Goal: Transaction & Acquisition: Download file/media

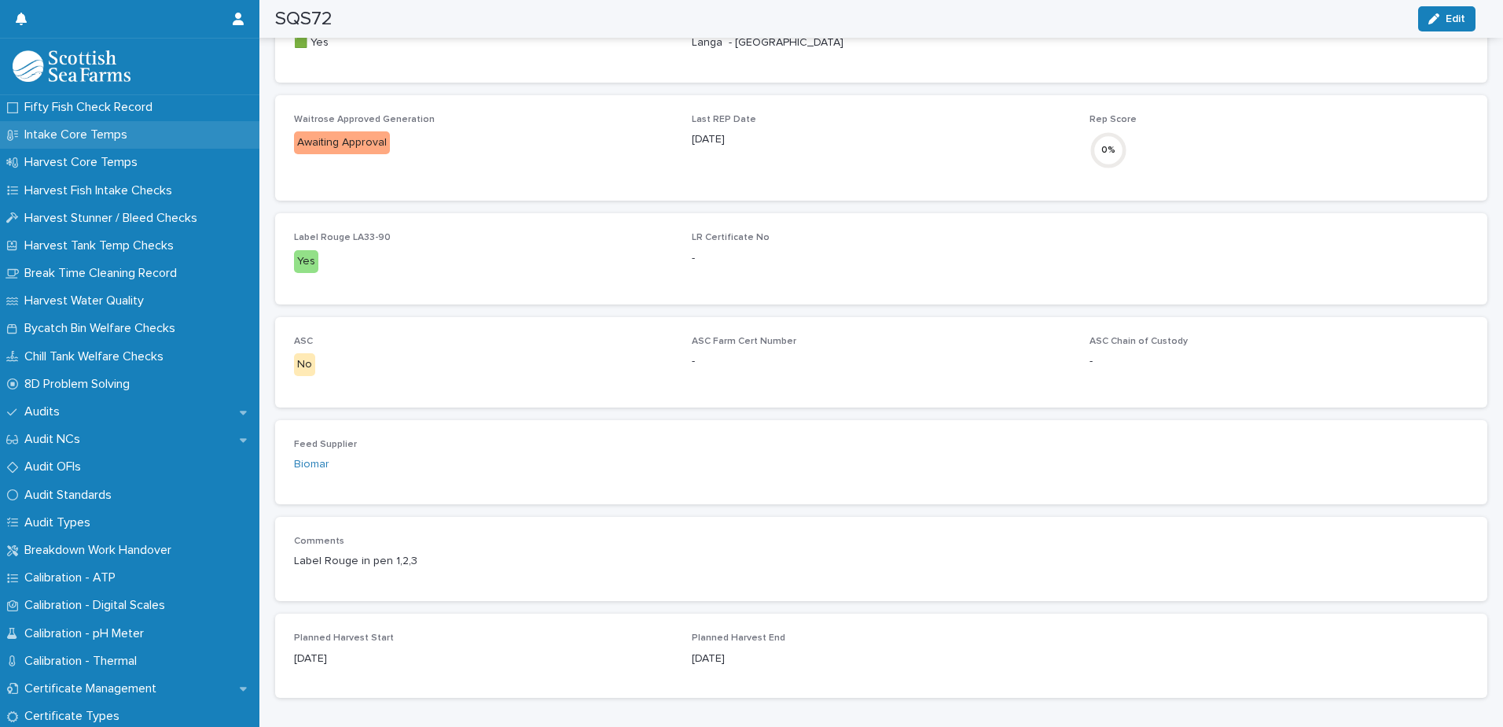
scroll to position [223, 0]
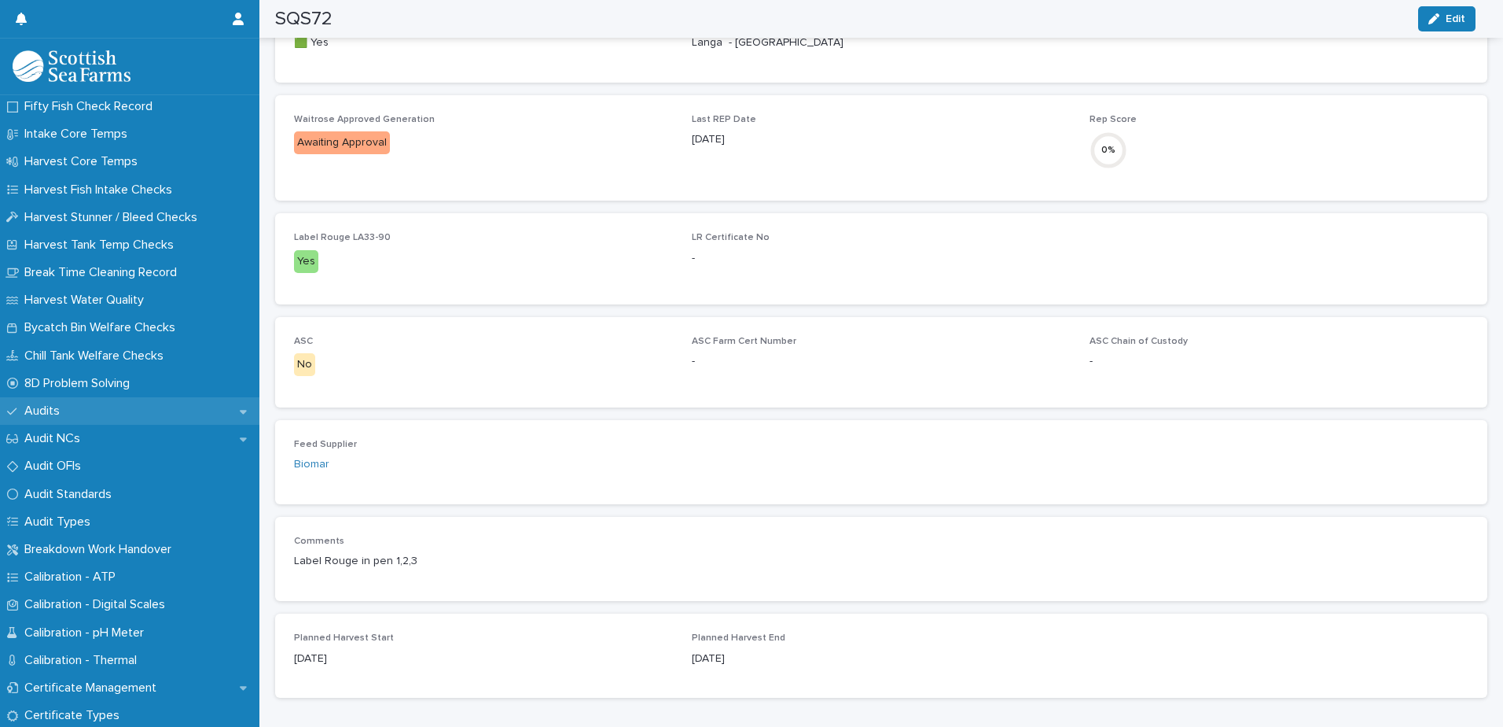
click at [87, 404] on div "Audits" at bounding box center [129, 411] width 259 height 28
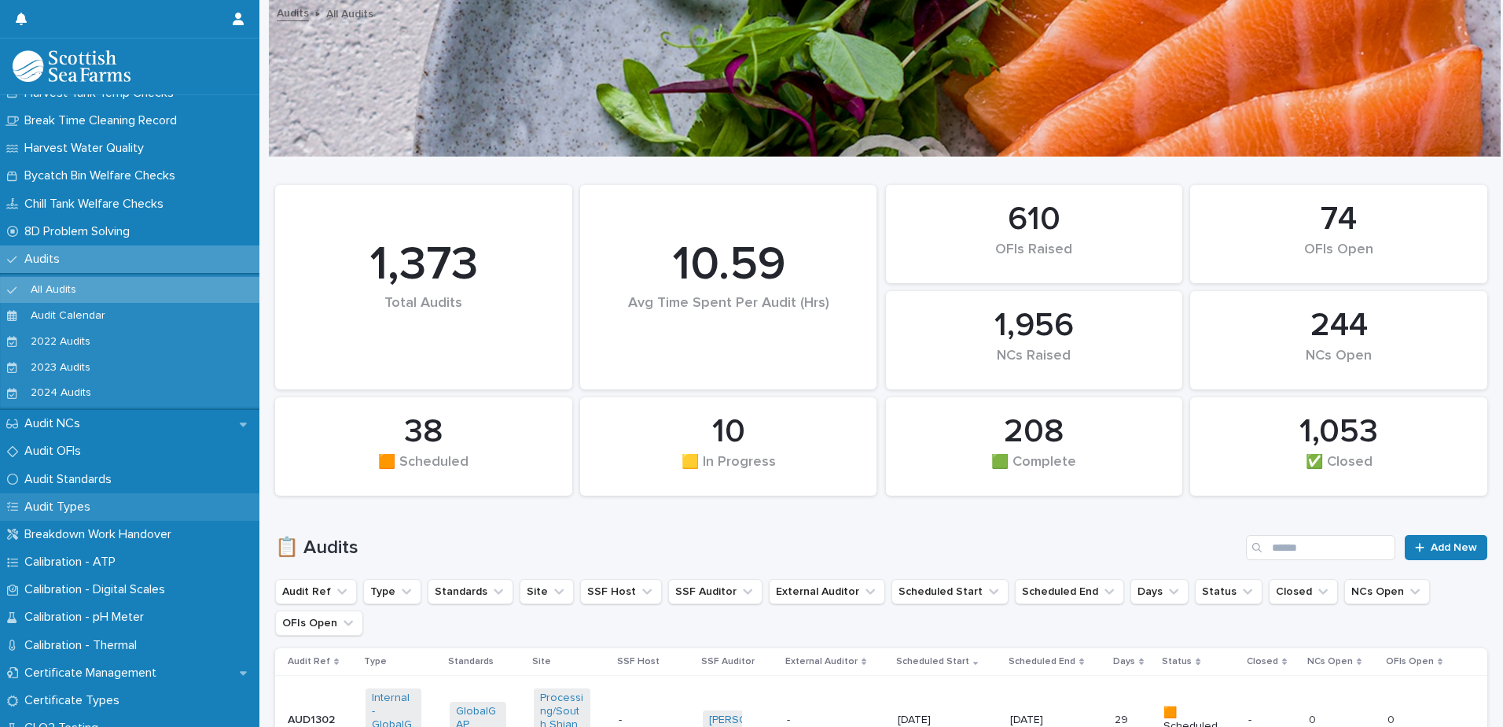
scroll to position [376, 0]
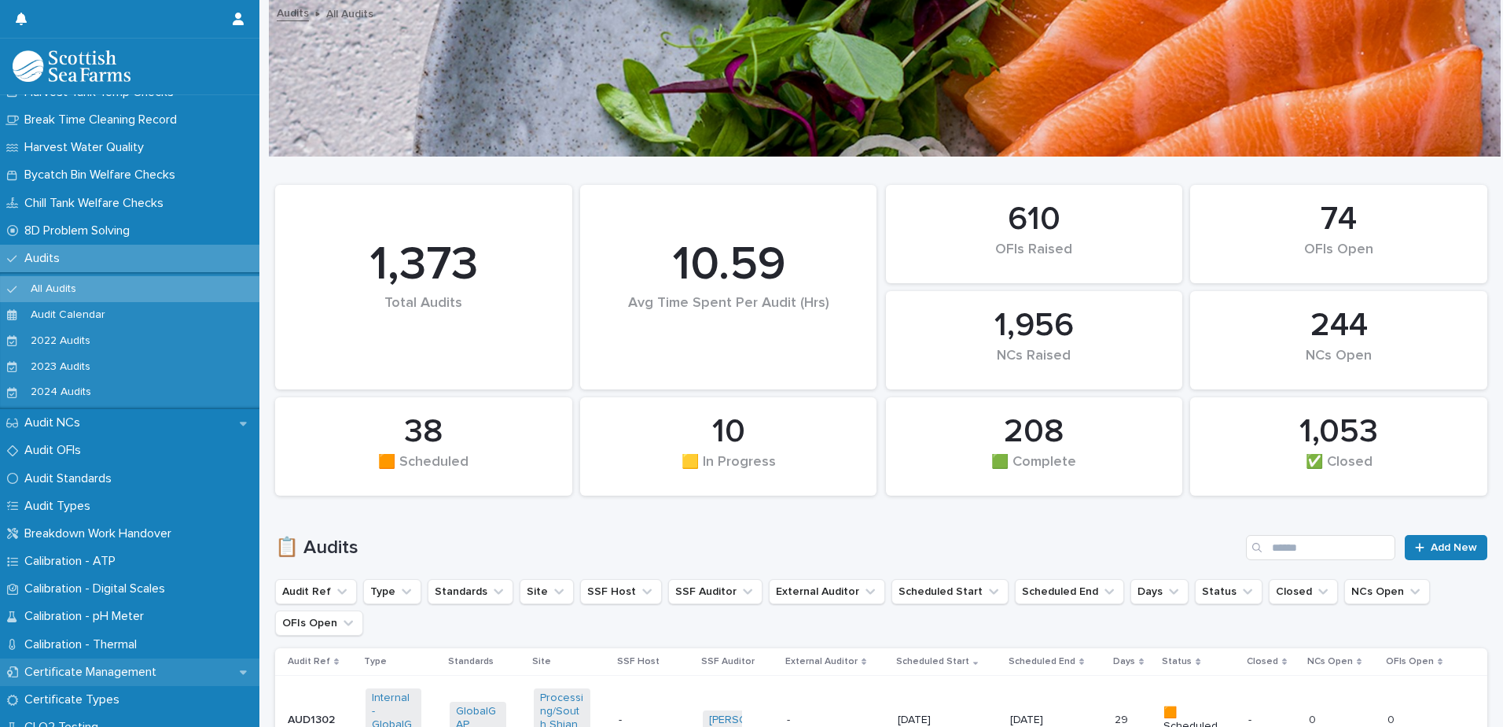
click at [77, 665] on p "Certificate Management" at bounding box center [93, 671] width 151 height 15
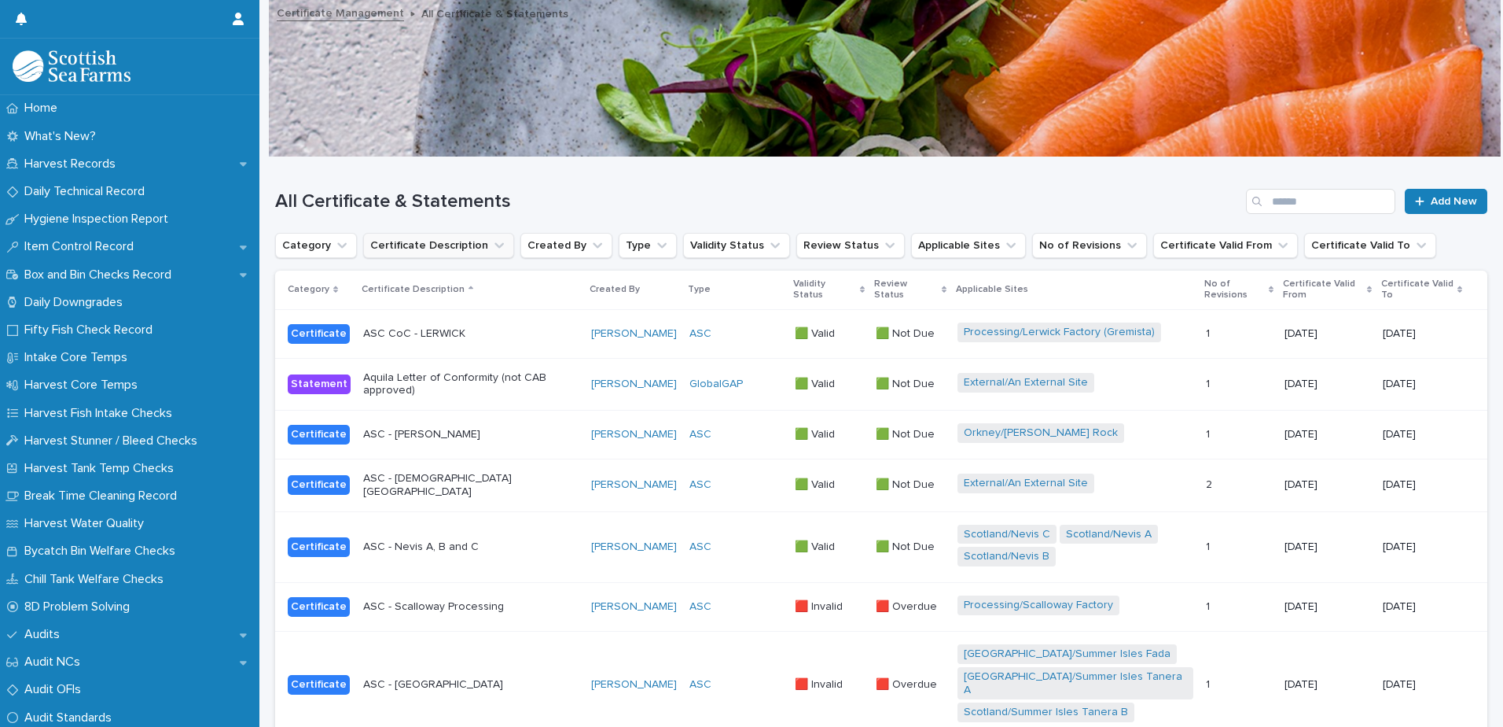
click at [409, 248] on button "Certificate Description" at bounding box center [438, 245] width 151 height 25
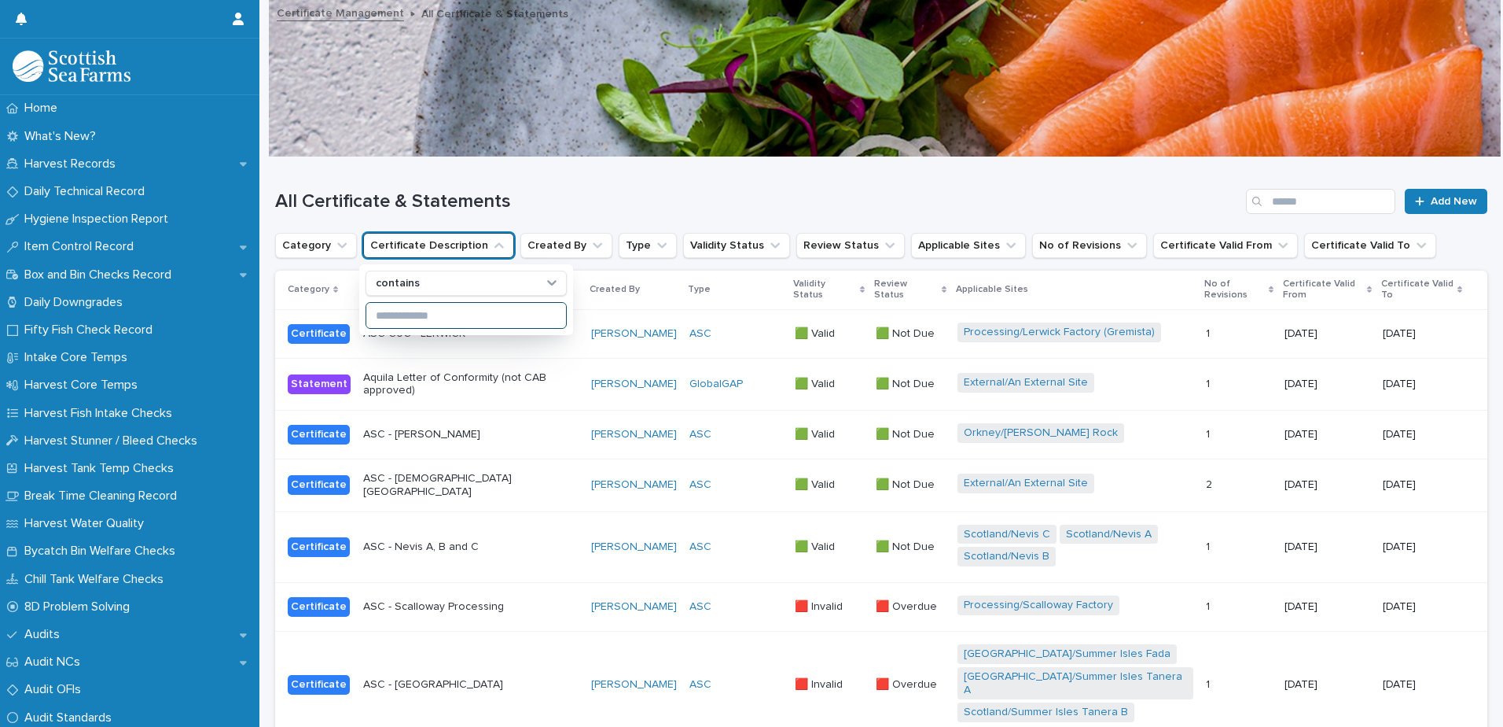
click at [407, 315] on input at bounding box center [466, 315] width 200 height 25
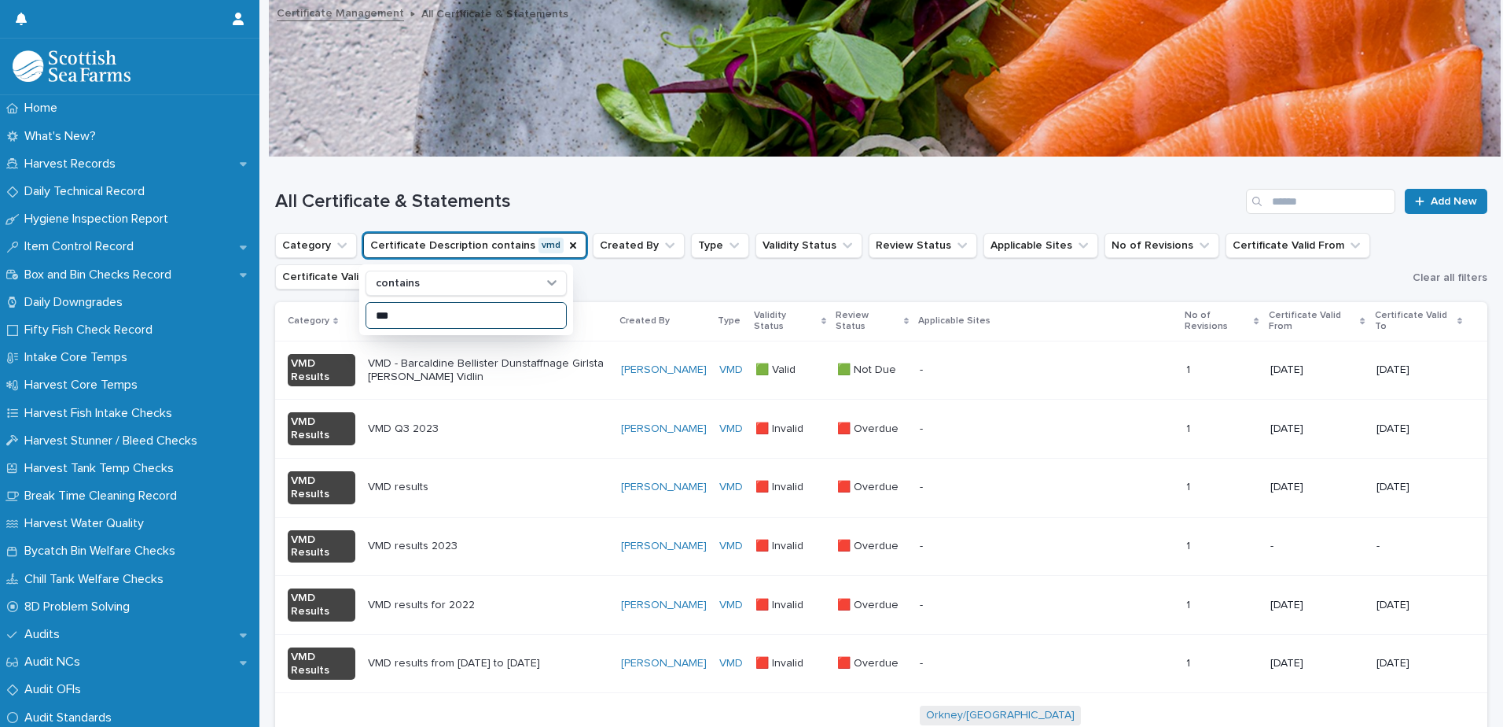
type input "***"
click at [824, 190] on h1 "All Certificate & Statements" at bounding box center [757, 201] width 965 height 23
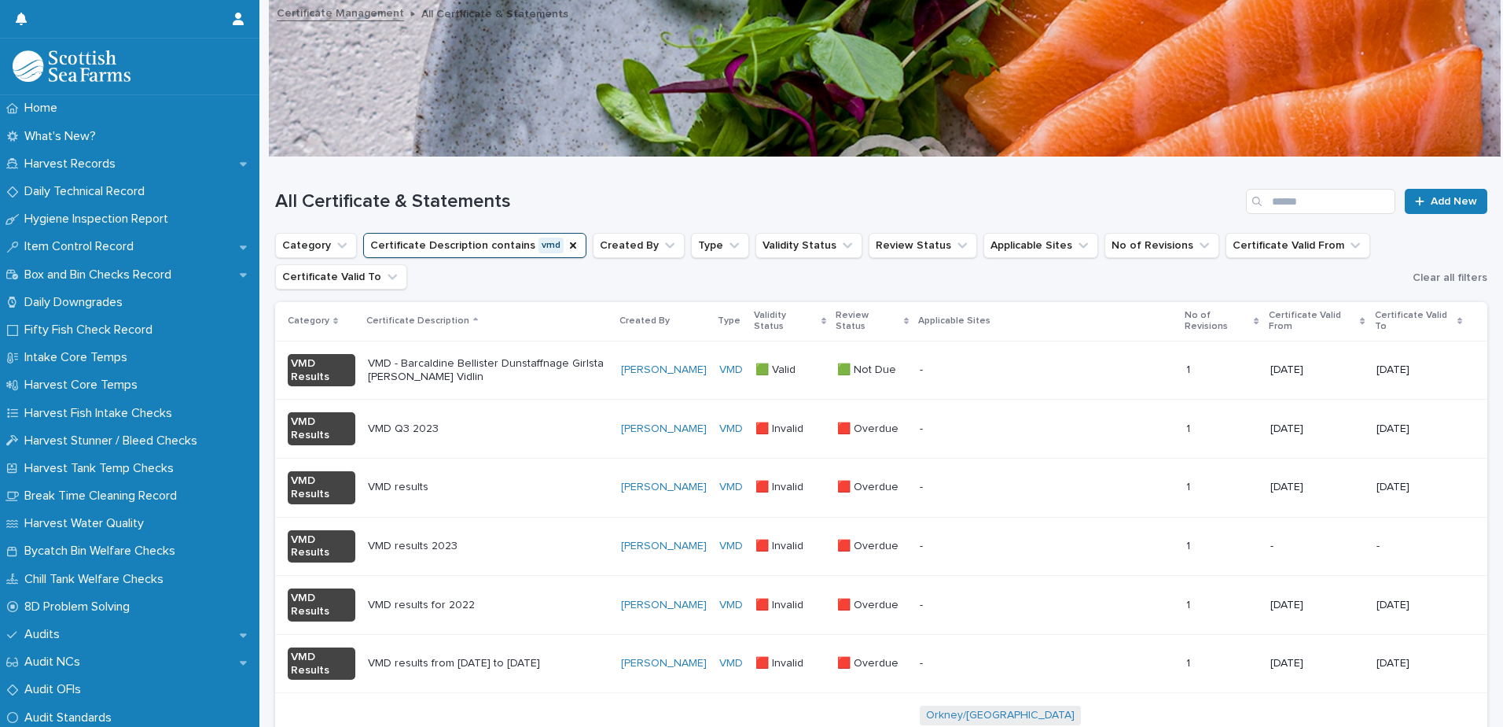
click at [1281, 320] on p "Certificate Valid From" at bounding box center [1313, 321] width 88 height 29
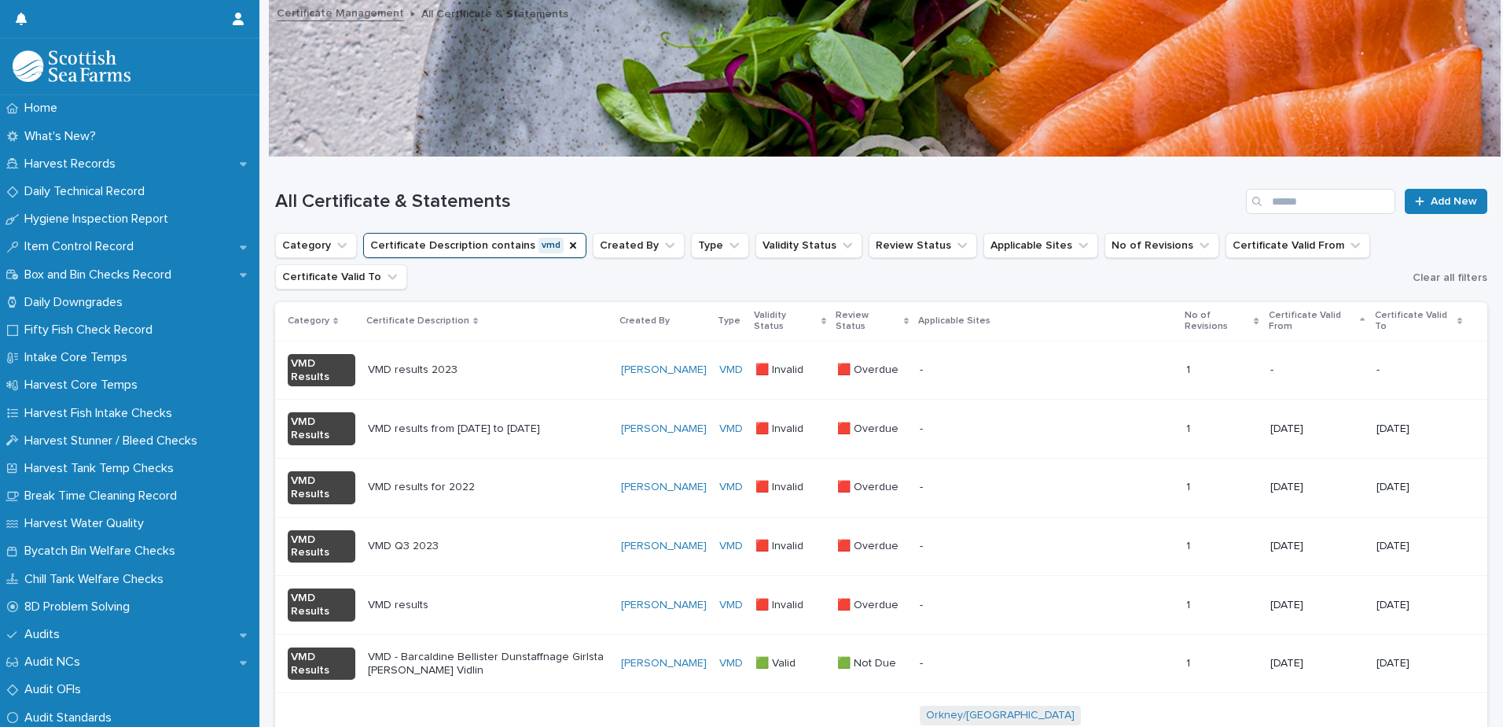
click at [1281, 320] on p "Certificate Valid From" at bounding box center [1313, 321] width 88 height 29
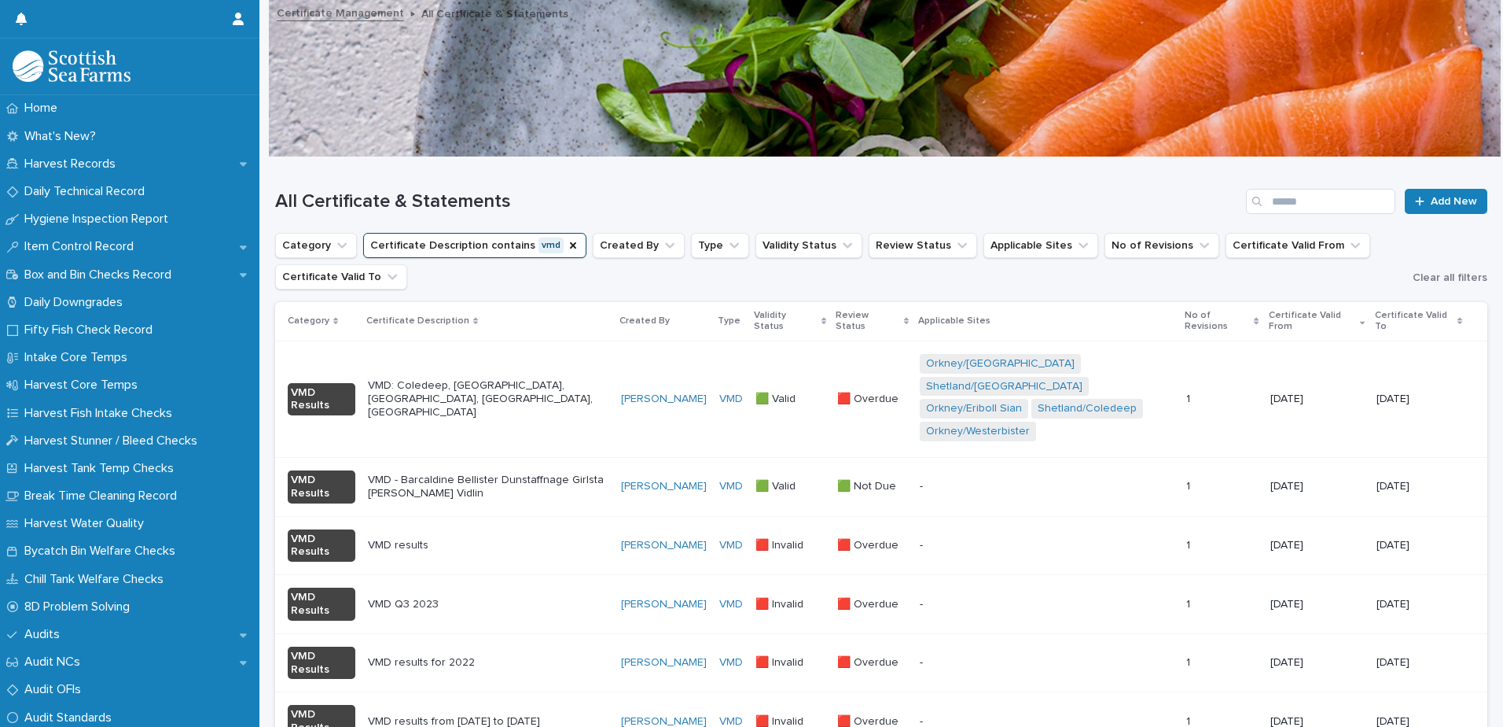
click at [548, 396] on p "VMD: Coledeep, [GEOGRAPHIC_DATA], [GEOGRAPHIC_DATA], [GEOGRAPHIC_DATA], [GEOGRA…" at bounding box center [488, 398] width 241 height 39
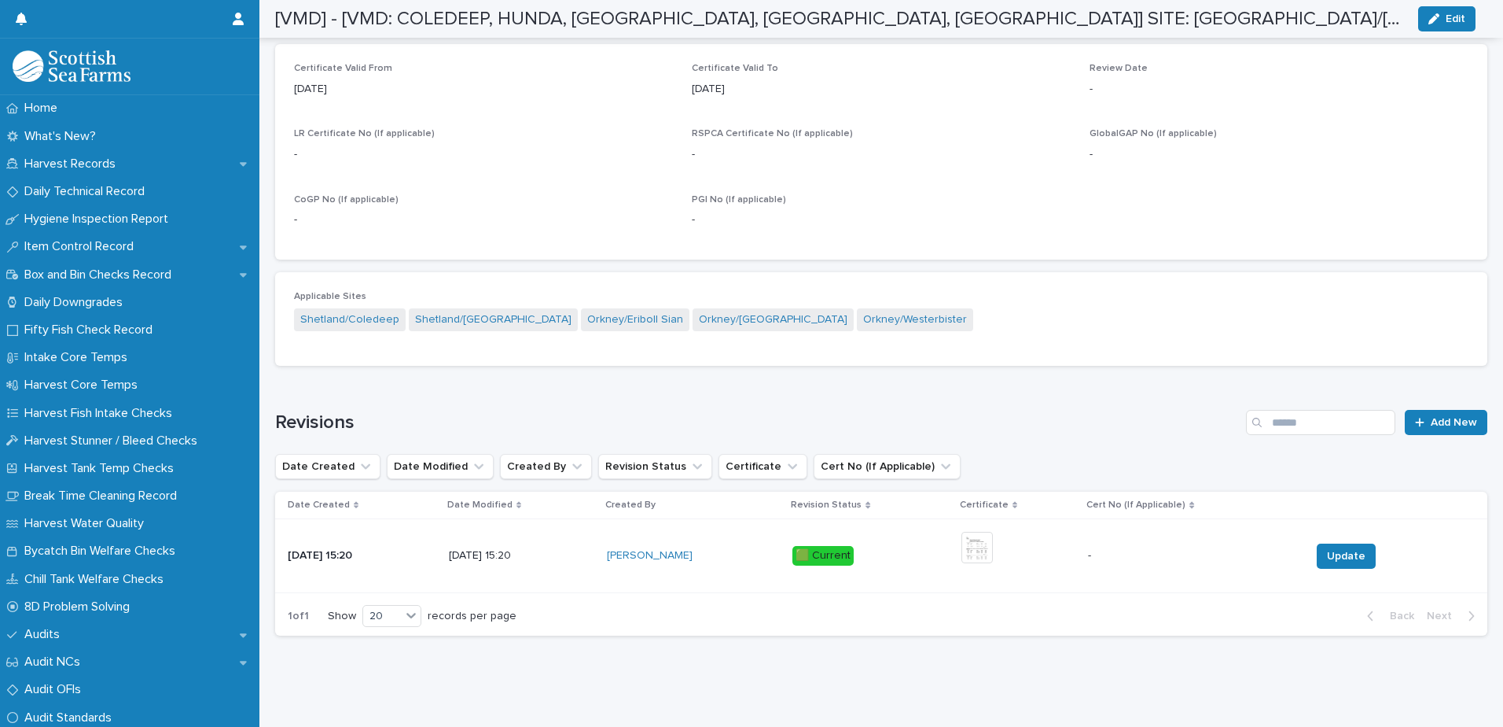
scroll to position [706, 0]
click at [973, 535] on img at bounding box center [977, 547] width 31 height 31
click at [983, 532] on img at bounding box center [977, 547] width 31 height 31
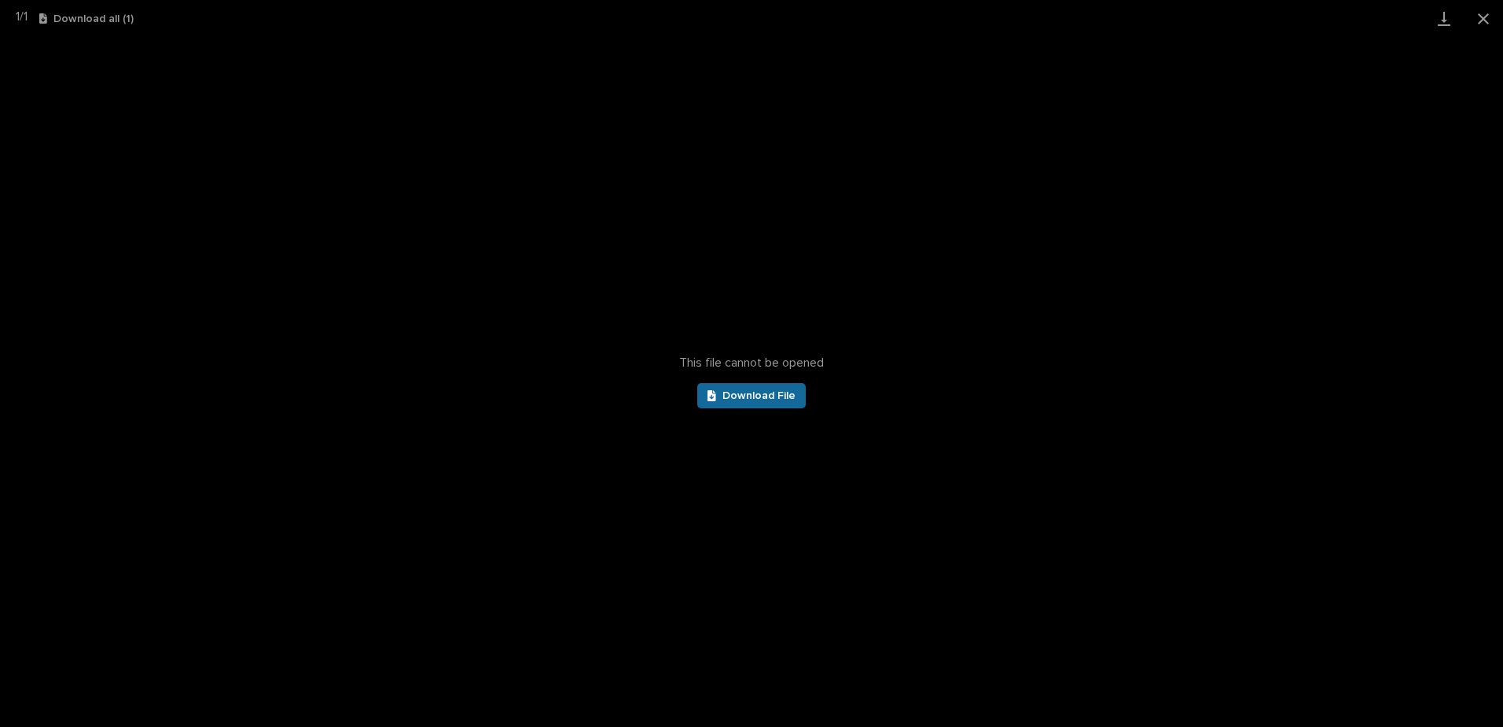
click at [733, 388] on link "Download File" at bounding box center [751, 395] width 109 height 25
click at [1474, 20] on button "Close gallery" at bounding box center [1483, 18] width 39 height 37
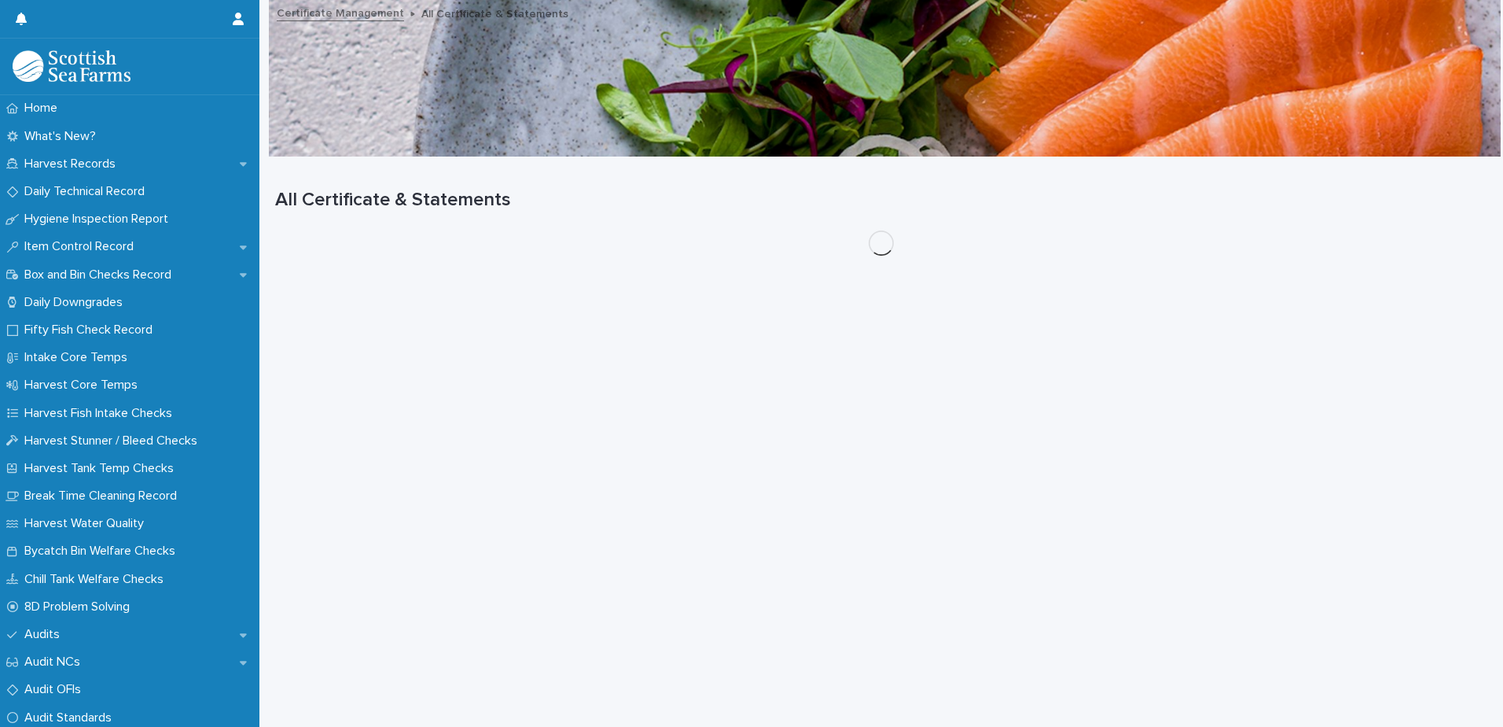
scroll to position [12, 0]
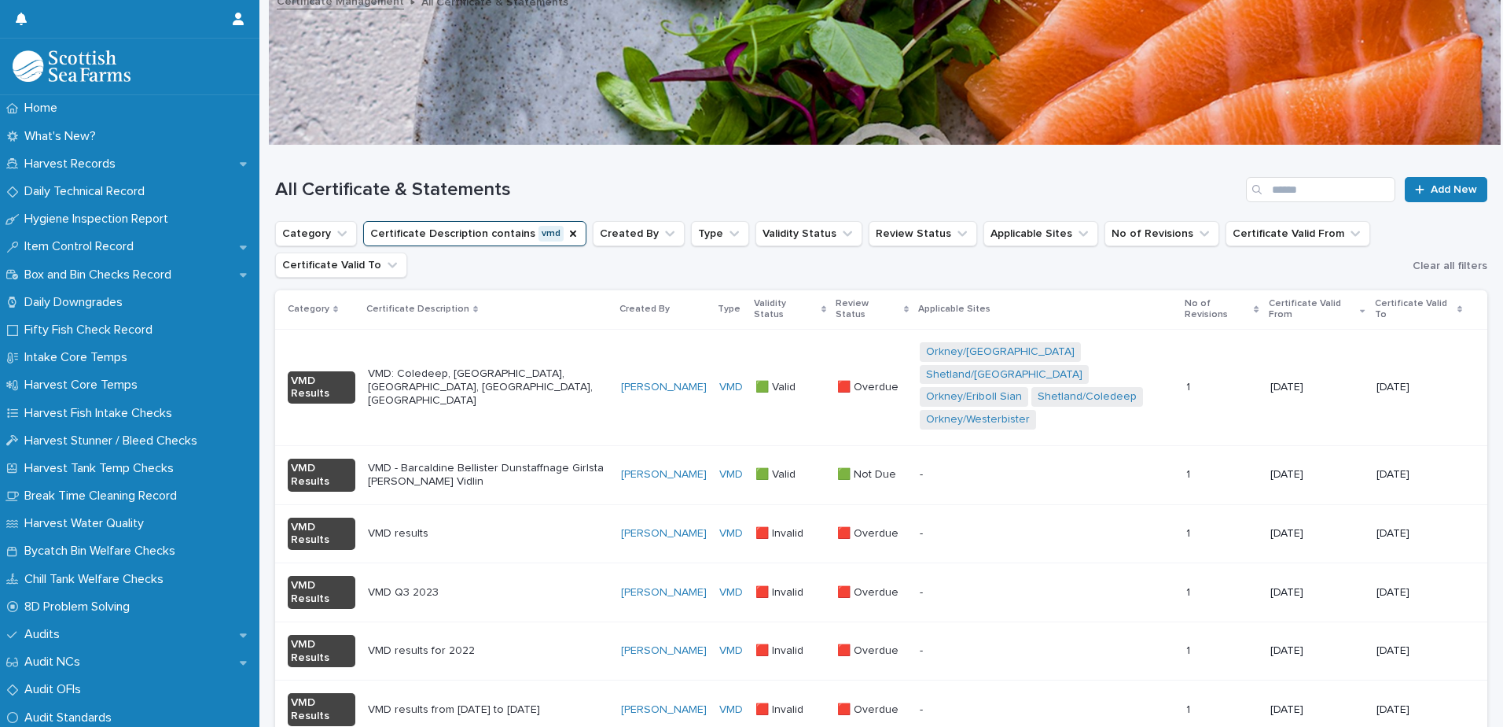
click at [526, 527] on p "VMD results" at bounding box center [488, 533] width 241 height 13
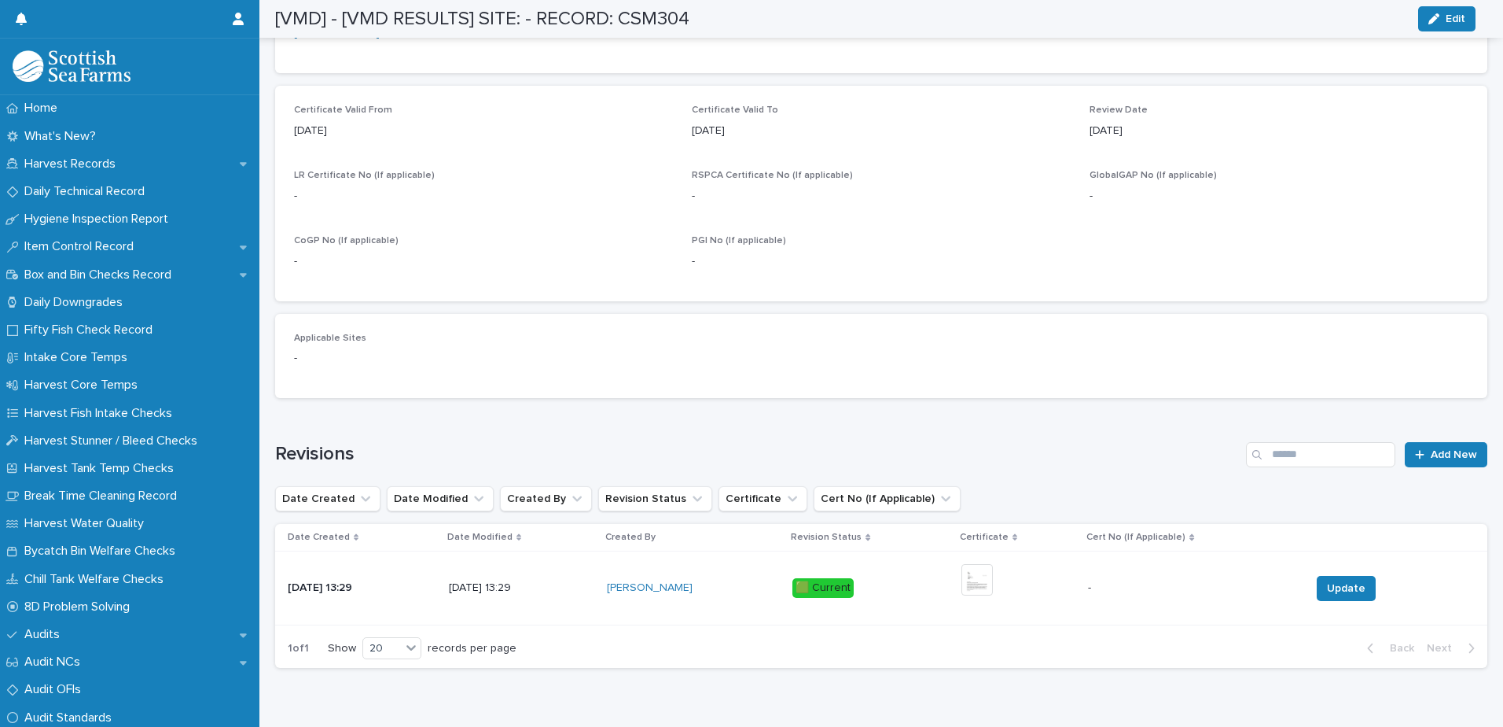
scroll to position [625, 0]
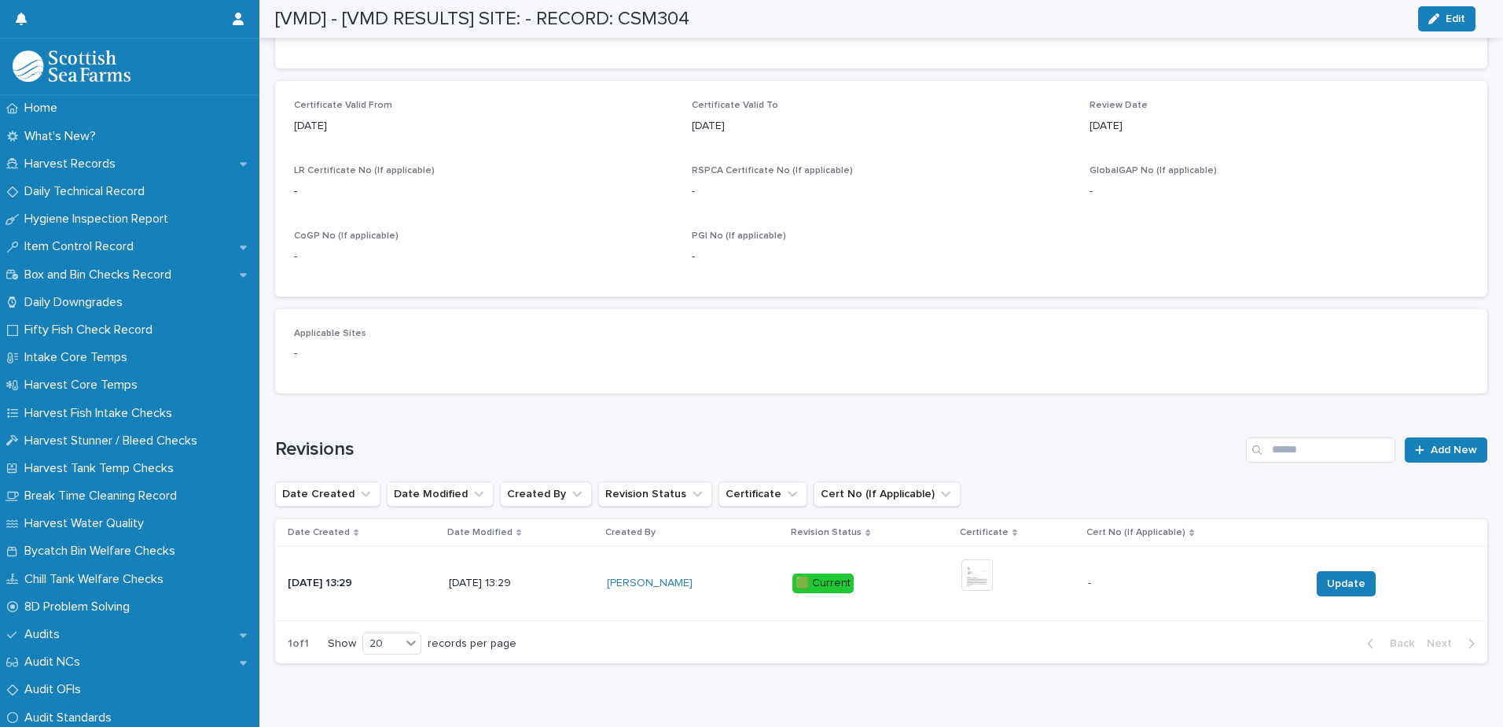
click at [979, 555] on div "+ 0 This file cannot be opened Download File" at bounding box center [1019, 583] width 114 height 61
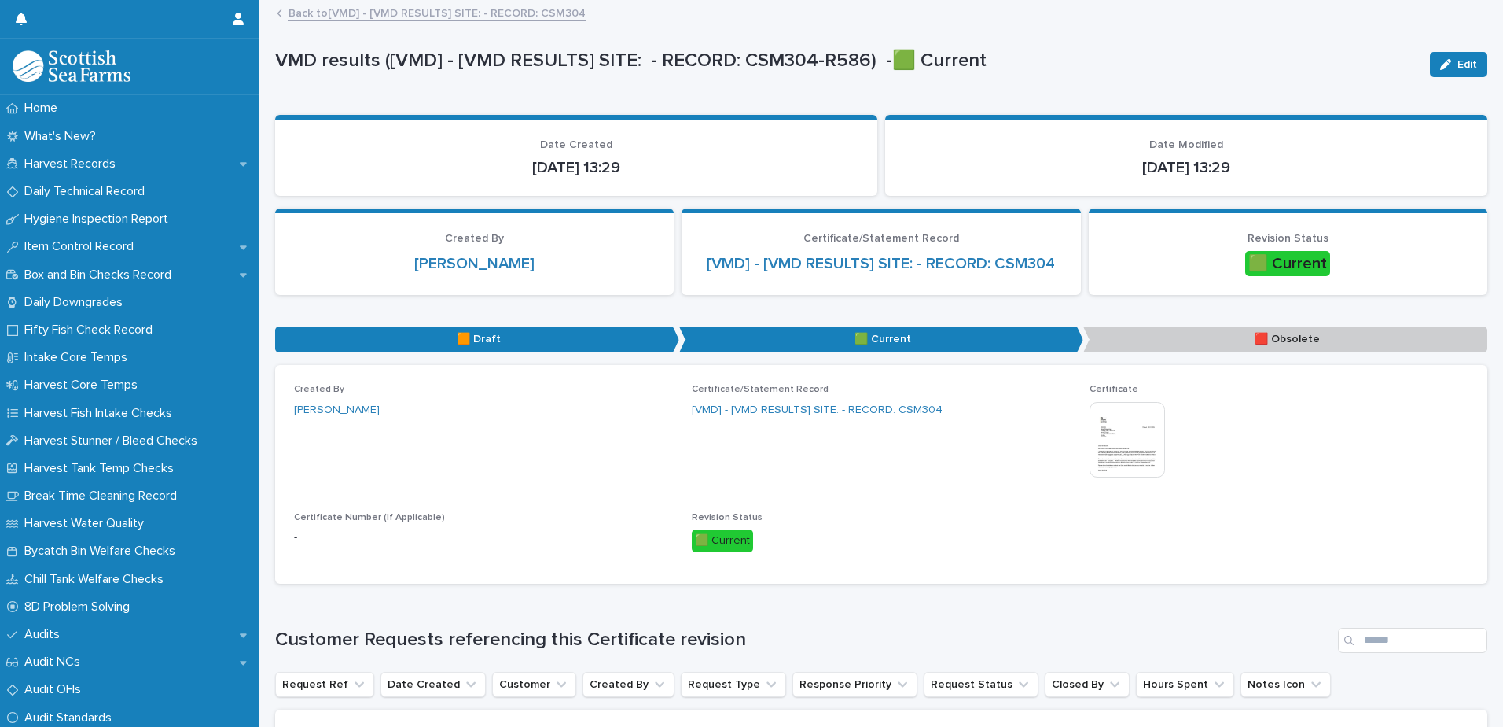
click at [1111, 440] on img at bounding box center [1127, 439] width 75 height 75
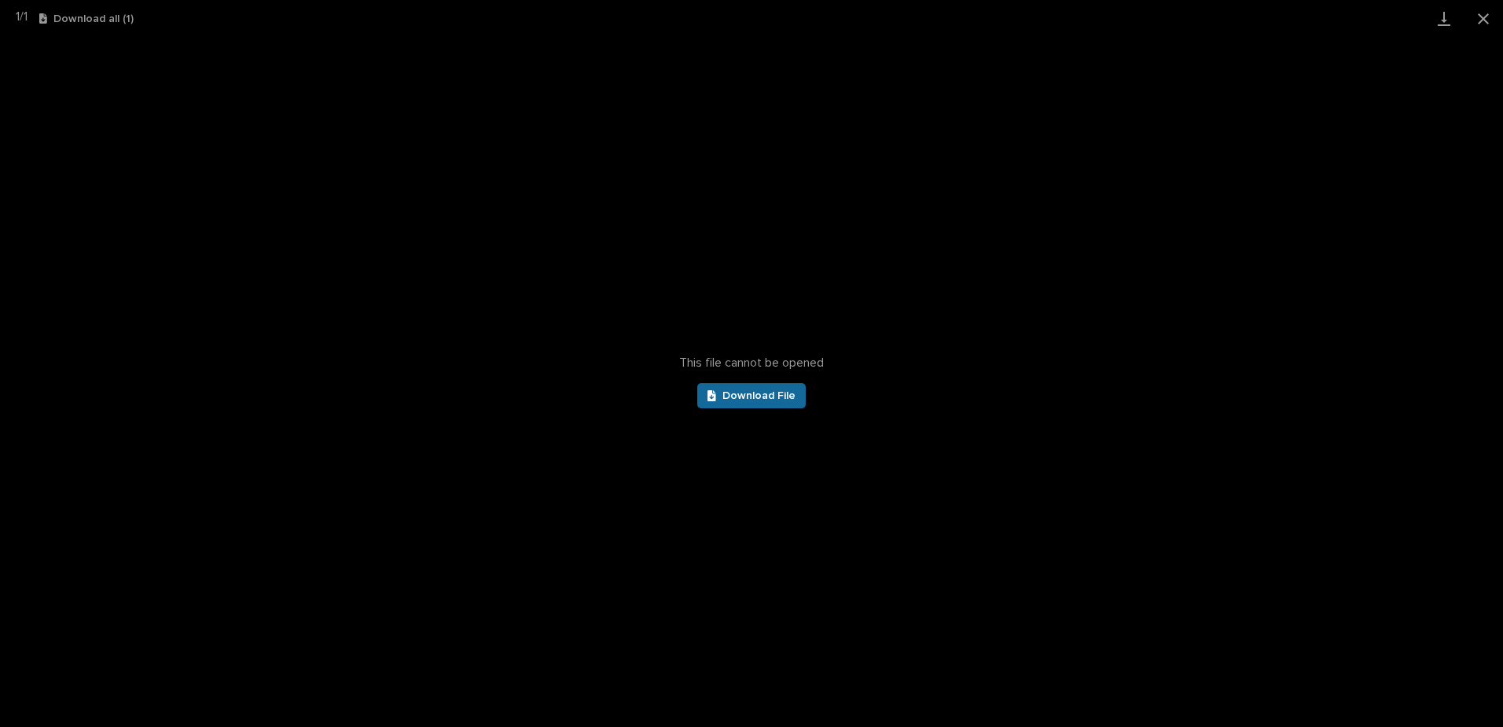
click at [731, 398] on span "Download File" at bounding box center [759, 395] width 73 height 11
click at [1499, 12] on button "Close gallery" at bounding box center [1483, 18] width 39 height 37
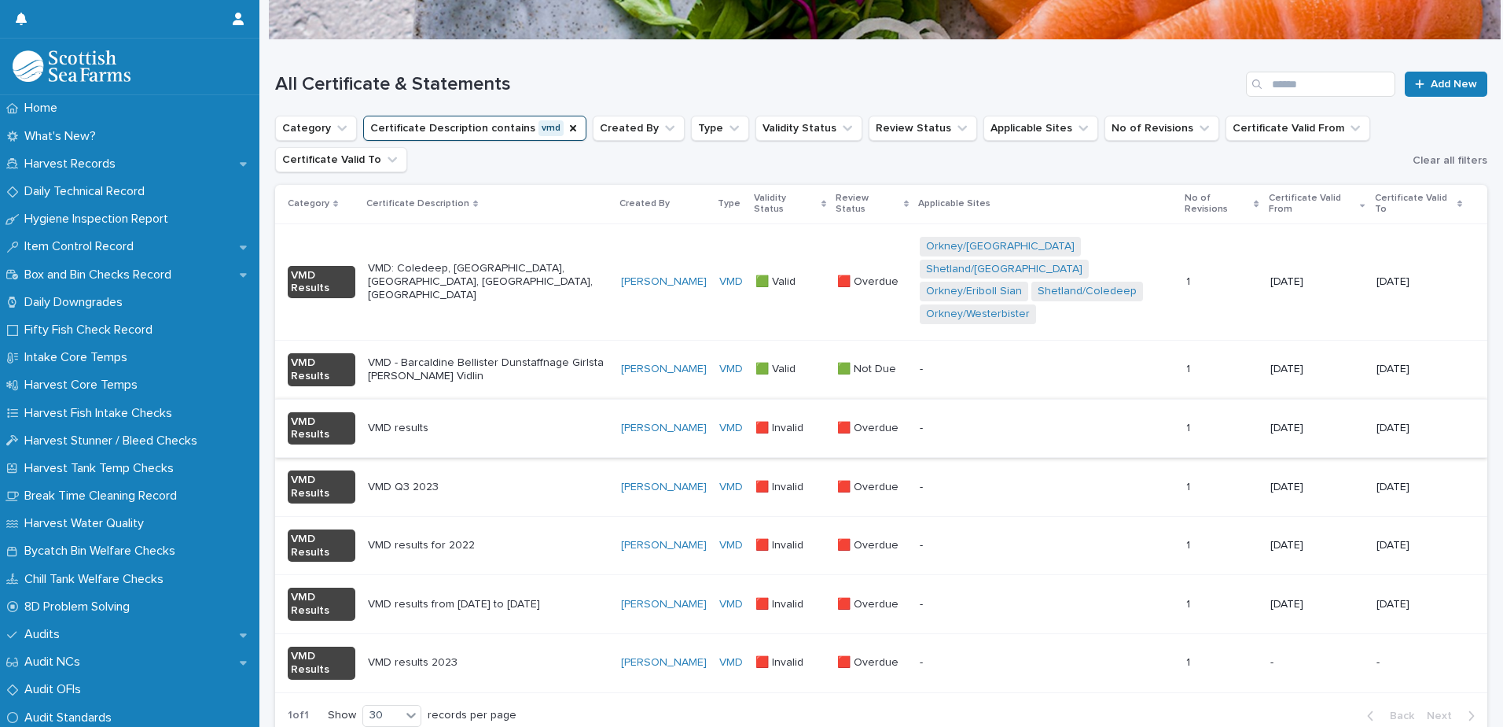
scroll to position [118, 0]
click at [526, 457] on td "VMD Q3 2023" at bounding box center [488, 486] width 253 height 59
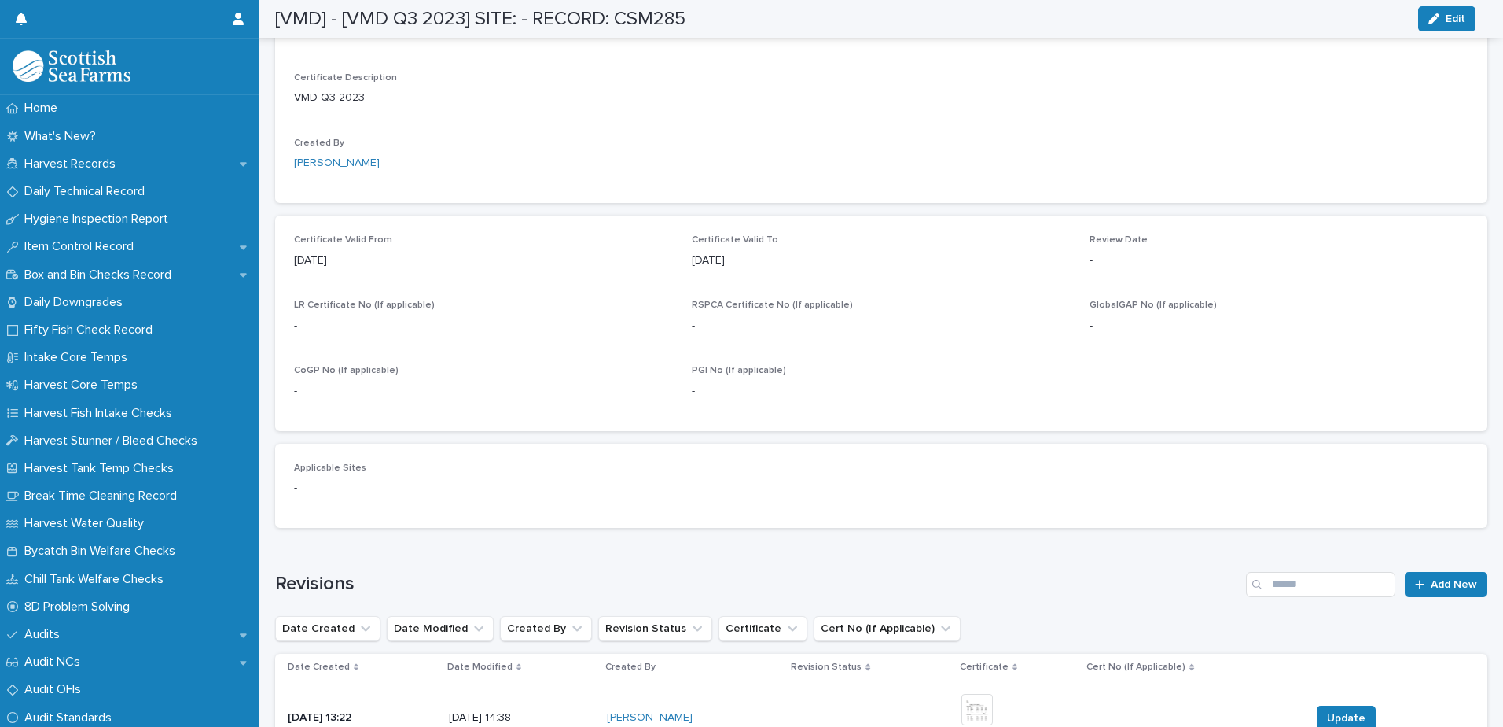
scroll to position [664, 0]
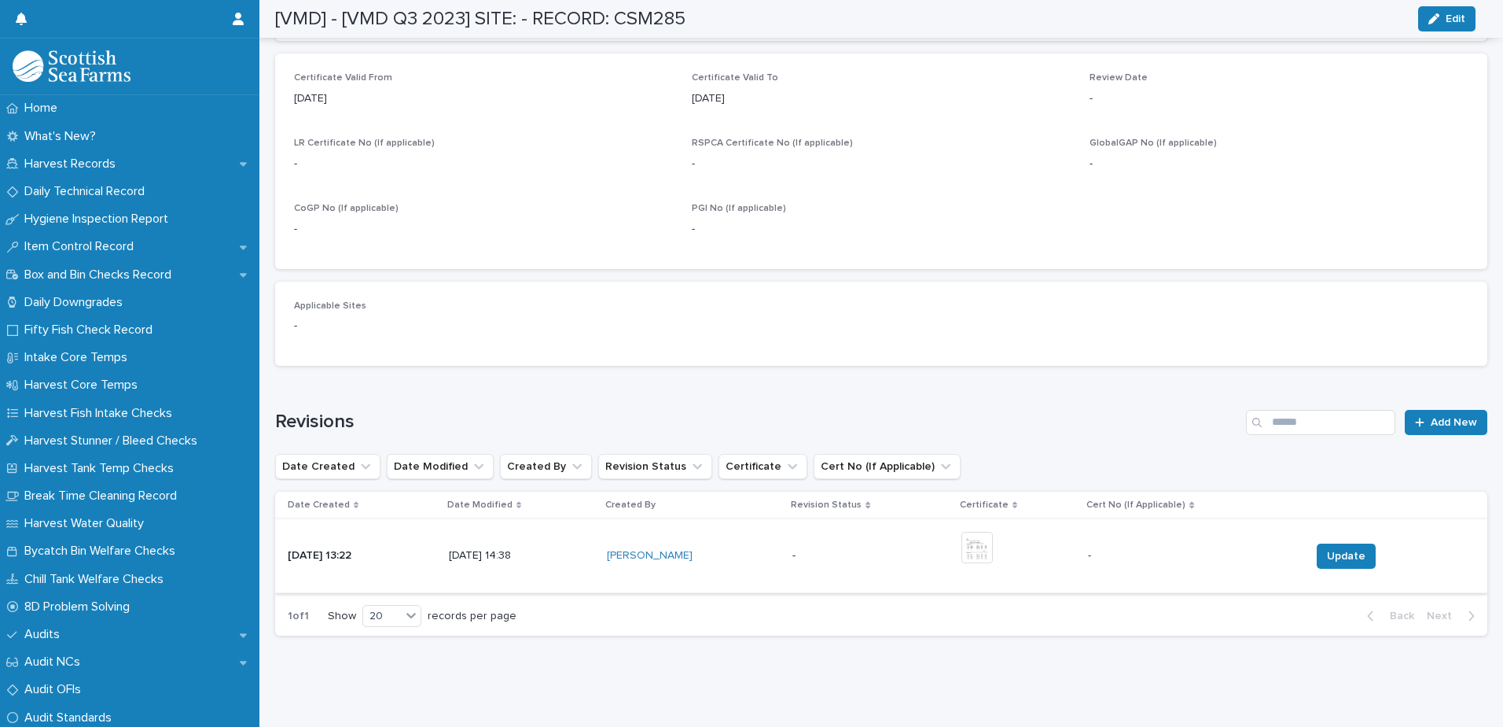
click at [962, 539] on img at bounding box center [977, 547] width 31 height 31
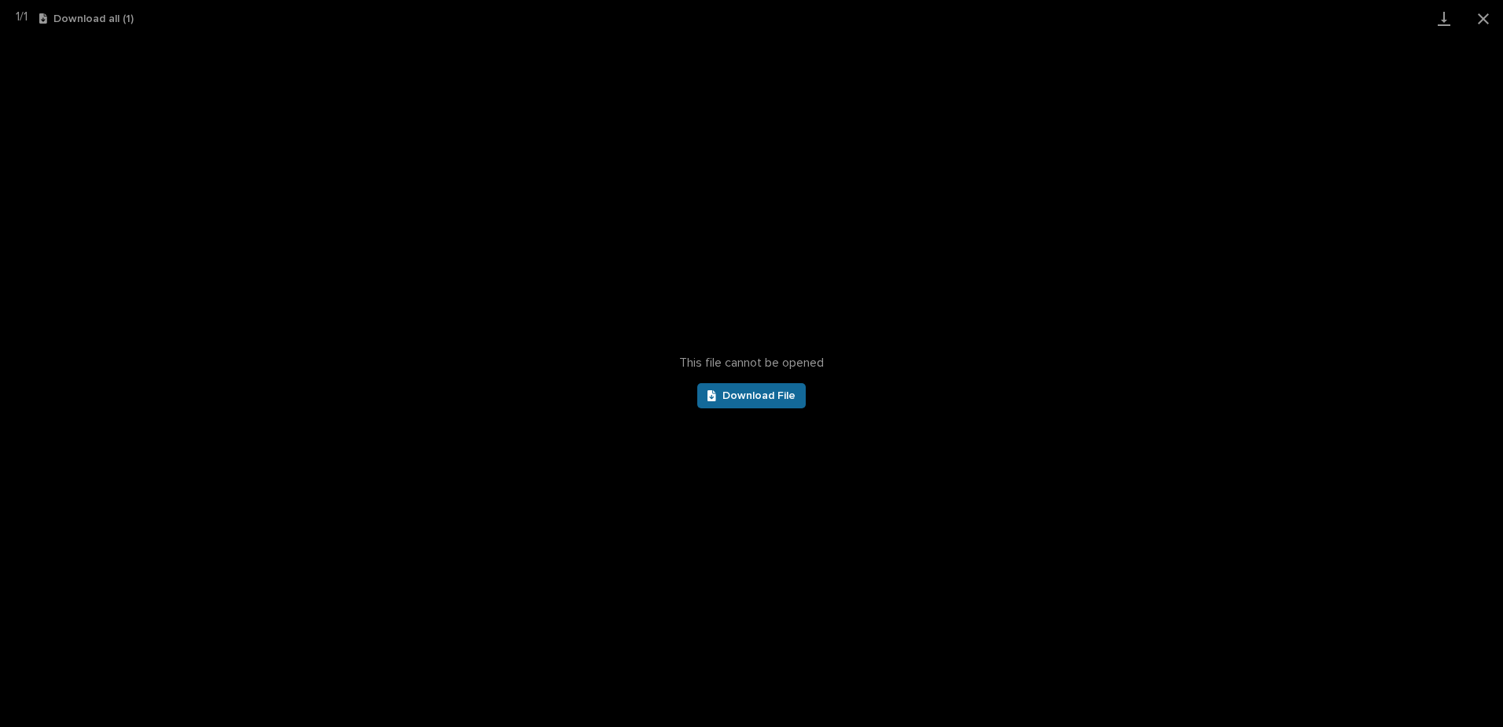
click at [770, 383] on link "Download File" at bounding box center [751, 395] width 109 height 25
